Goal: Information Seeking & Learning: Learn about a topic

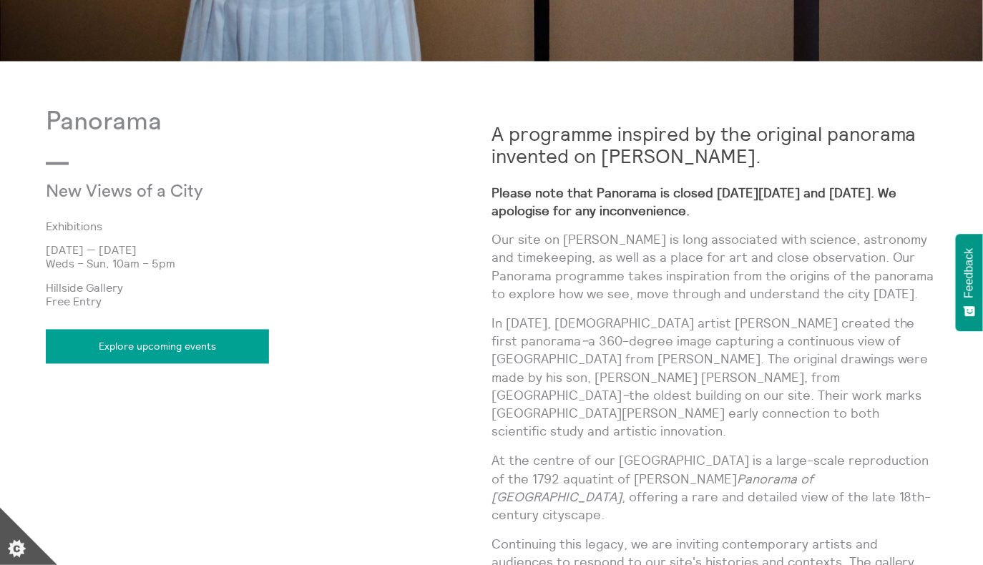
scroll to position [669, 0]
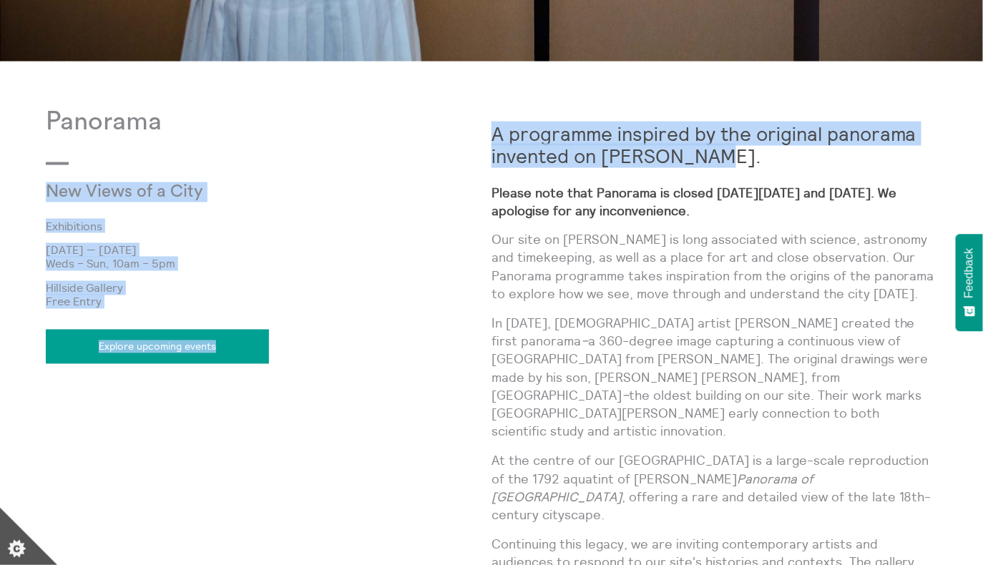
drag, startPoint x: 490, startPoint y: 129, endPoint x: 695, endPoint y: 155, distance: 206.3
click at [695, 155] on div "Panorama New Views of a City Exhibitions [DATE] — [DATE] Weds – Sun, 10am – 5pm…" at bounding box center [492, 525] width 892 height 836
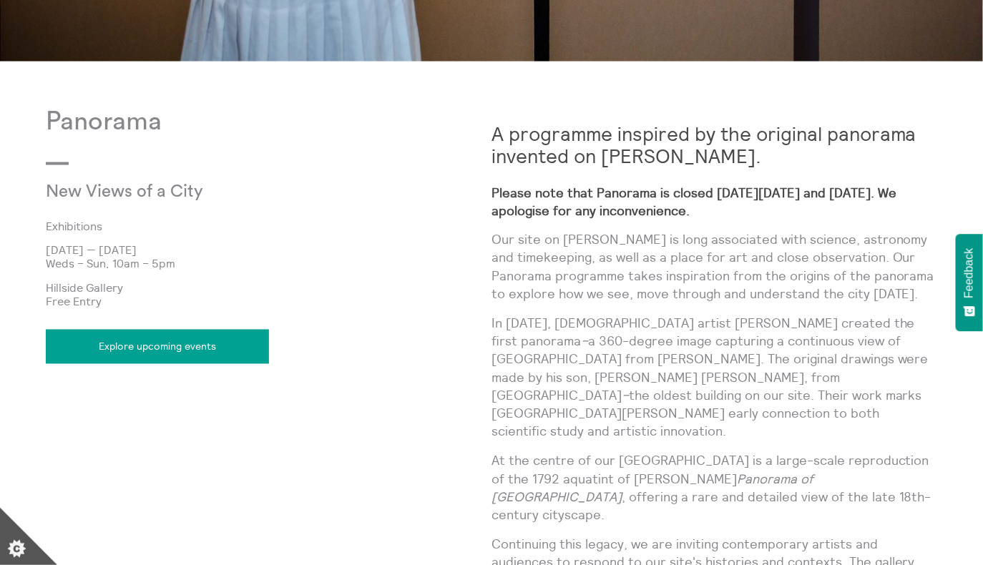
click at [730, 152] on h2 "A programme inspired by the original panorama invented on [PERSON_NAME]." at bounding box center [715, 145] width 446 height 44
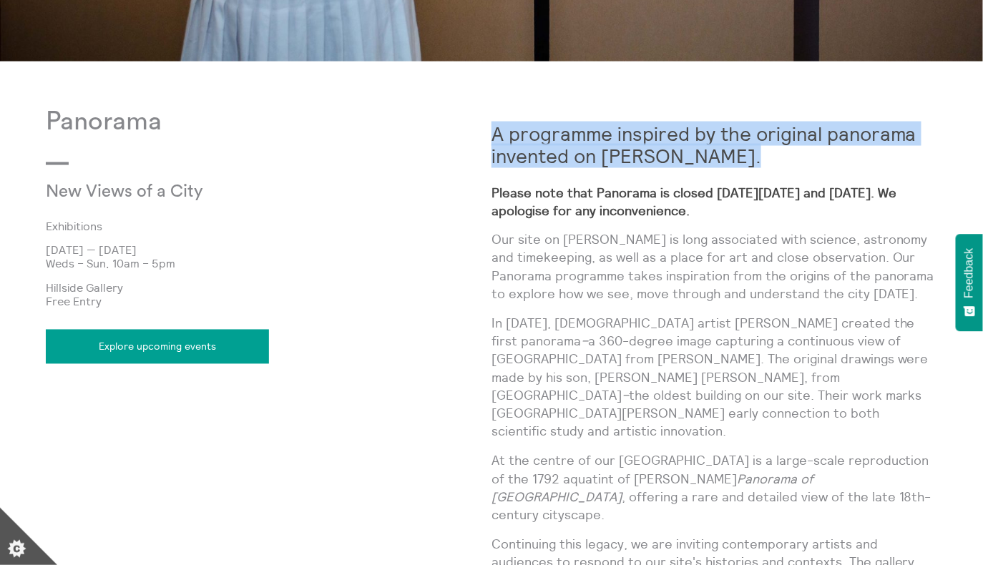
drag, startPoint x: 730, startPoint y: 152, endPoint x: 495, endPoint y: 134, distance: 235.4
click at [495, 134] on h2 "A programme inspired by the original panorama invented on [PERSON_NAME]." at bounding box center [715, 145] width 446 height 44
copy div "A programme inspired by the original panorama invented on [PERSON_NAME]."
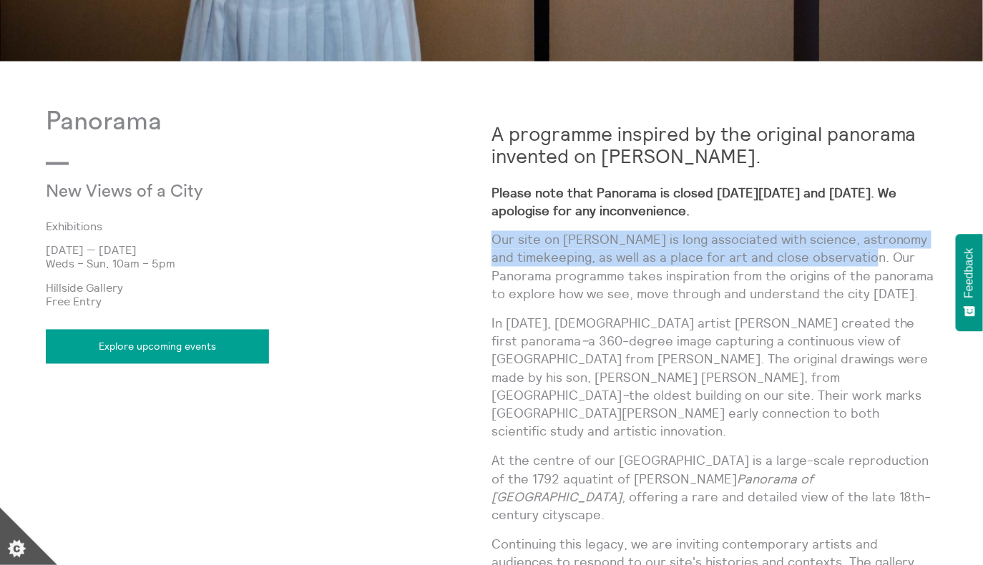
drag, startPoint x: 492, startPoint y: 240, endPoint x: 857, endPoint y: 255, distance: 364.6
click at [857, 255] on p "Our site on [PERSON_NAME] is long associated with science, astronomy and timeke…" at bounding box center [715, 267] width 446 height 72
copy p "Our site on [PERSON_NAME] is long associated with science, astronomy and timeke…"
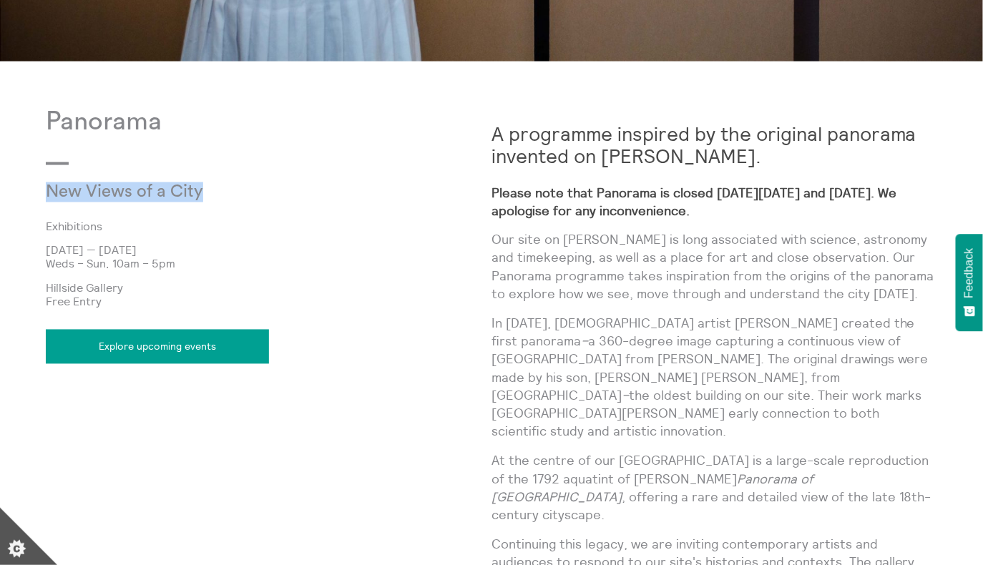
drag, startPoint x: 44, startPoint y: 194, endPoint x: 227, endPoint y: 199, distance: 183.3
click at [227, 199] on body "**********" at bounding box center [491, 296] width 983 height 1930
copy p "New Views of a City"
drag, startPoint x: 204, startPoint y: 249, endPoint x: 35, endPoint y: 238, distance: 169.2
click at [35, 238] on body "**********" at bounding box center [491, 296] width 983 height 1930
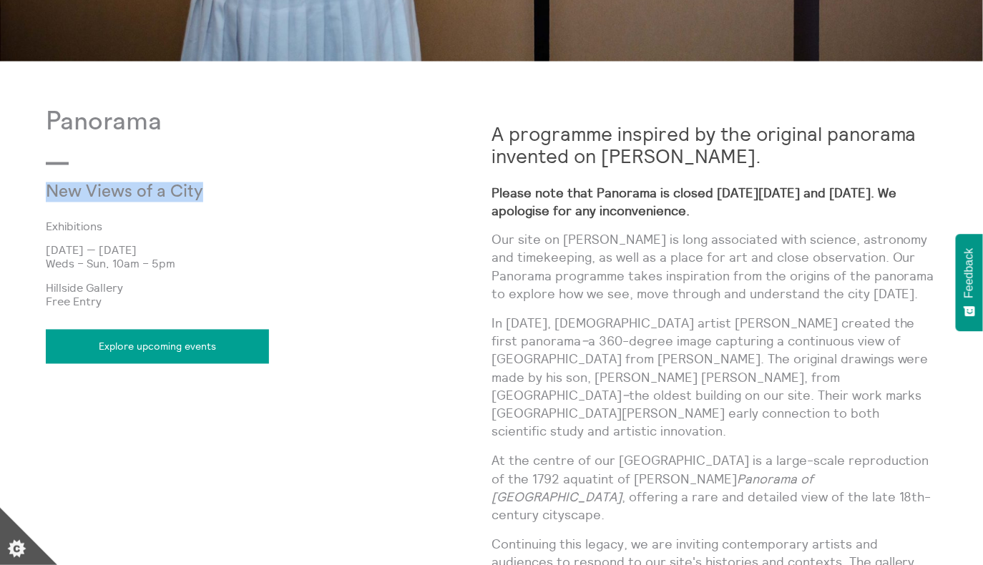
copy p "[DATE] — [DATE]"
drag, startPoint x: 183, startPoint y: 264, endPoint x: 42, endPoint y: 264, distance: 141.7
click at [42, 264] on body "**********" at bounding box center [491, 296] width 983 height 1930
copy p "Weds – Sun, 10am – 5pm"
